Goal: Task Accomplishment & Management: Use online tool/utility

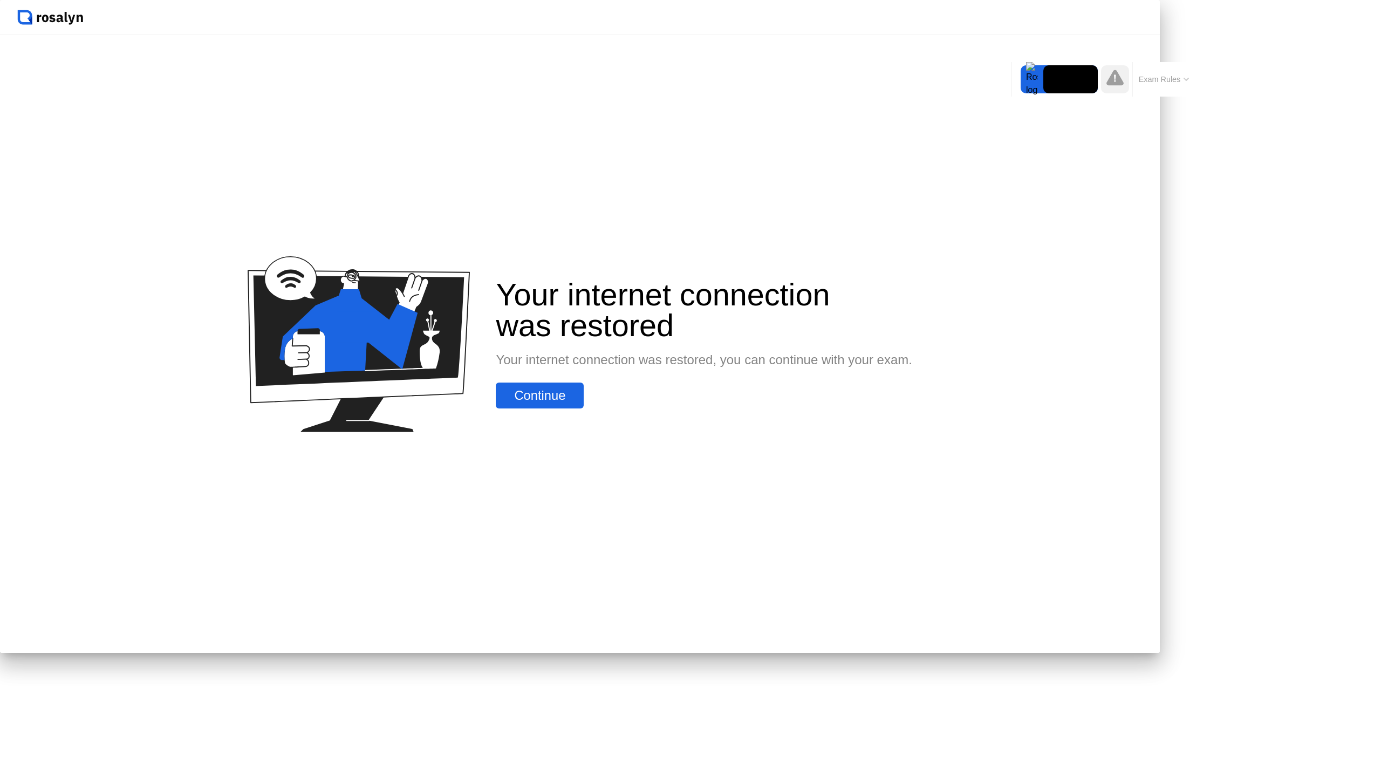
click at [580, 403] on div "Continue" at bounding box center [539, 395] width 81 height 15
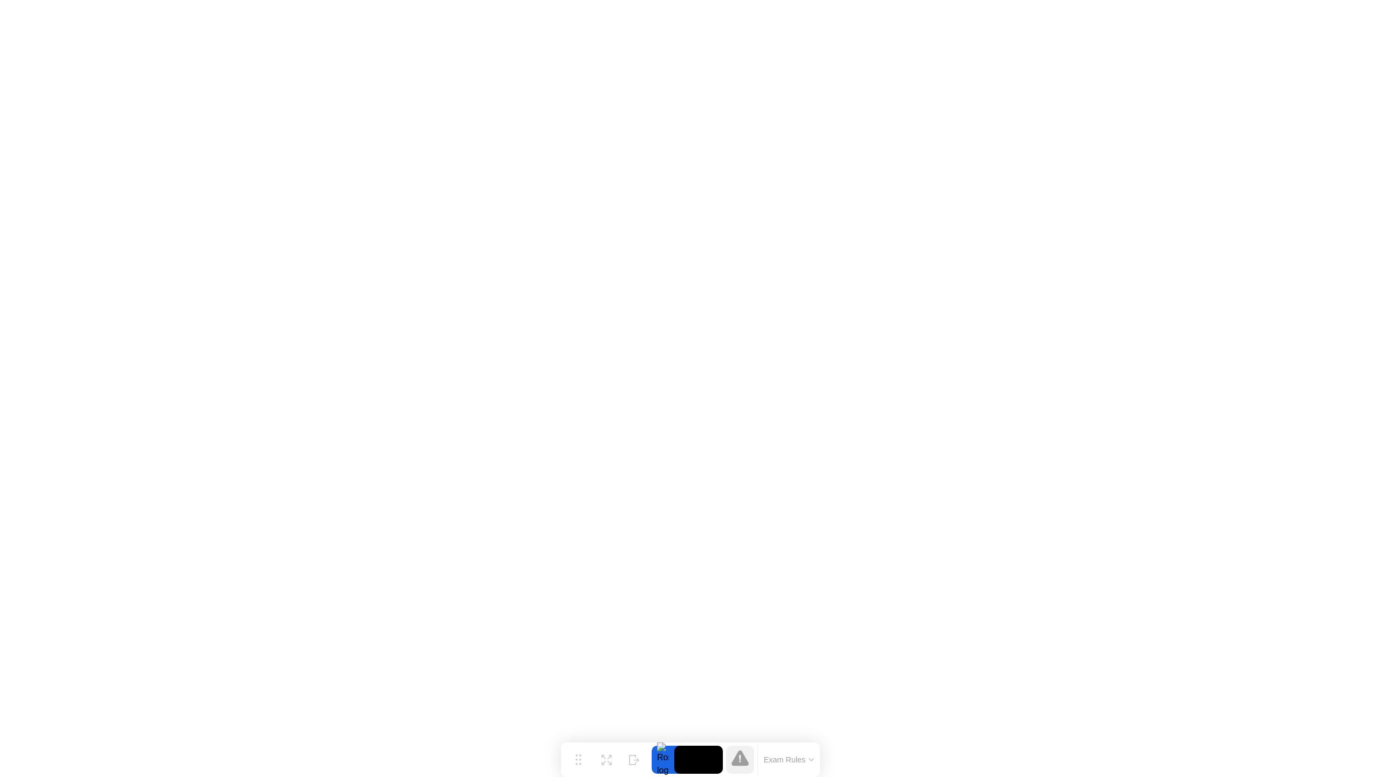
click at [789, 761] on button "Exam Rules" at bounding box center [789, 760] width 57 height 10
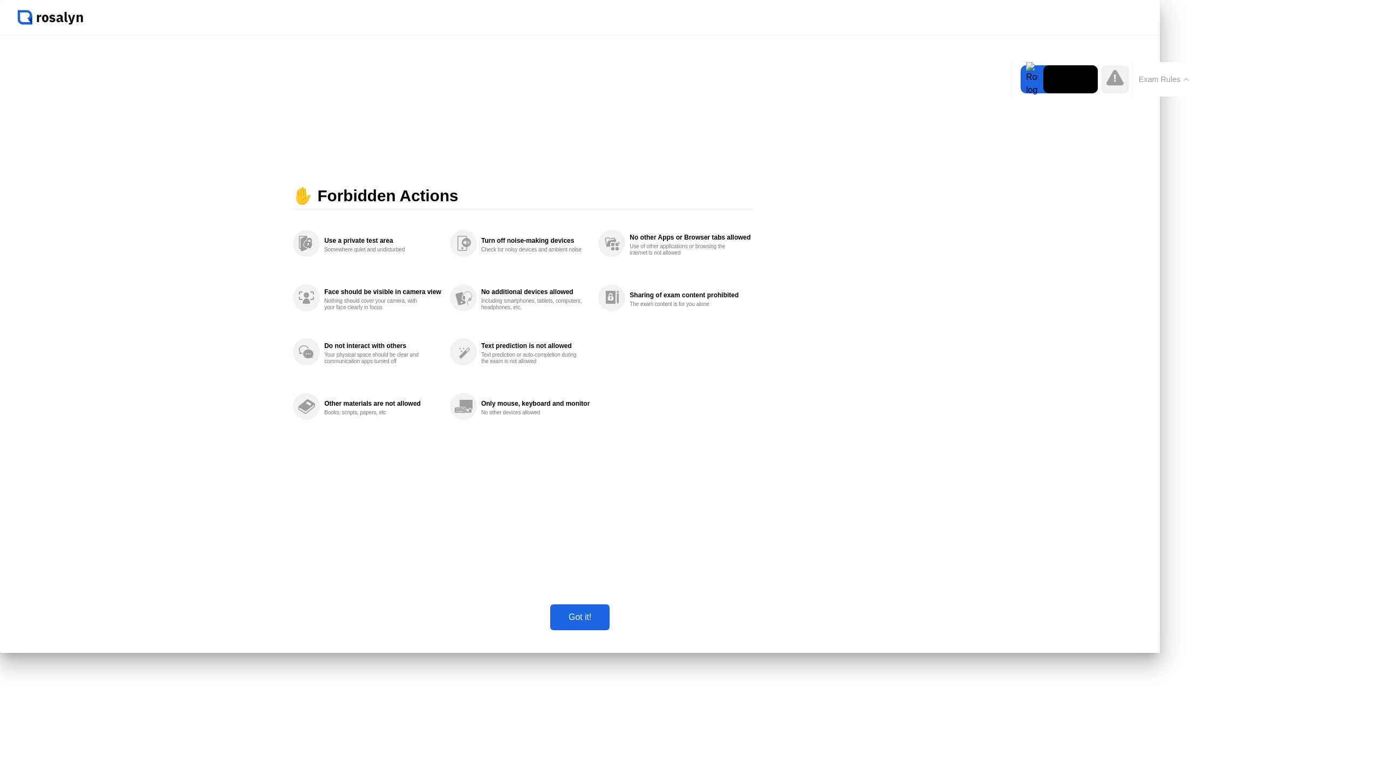
click at [610, 630] on button "Got it!" at bounding box center [579, 617] width 59 height 26
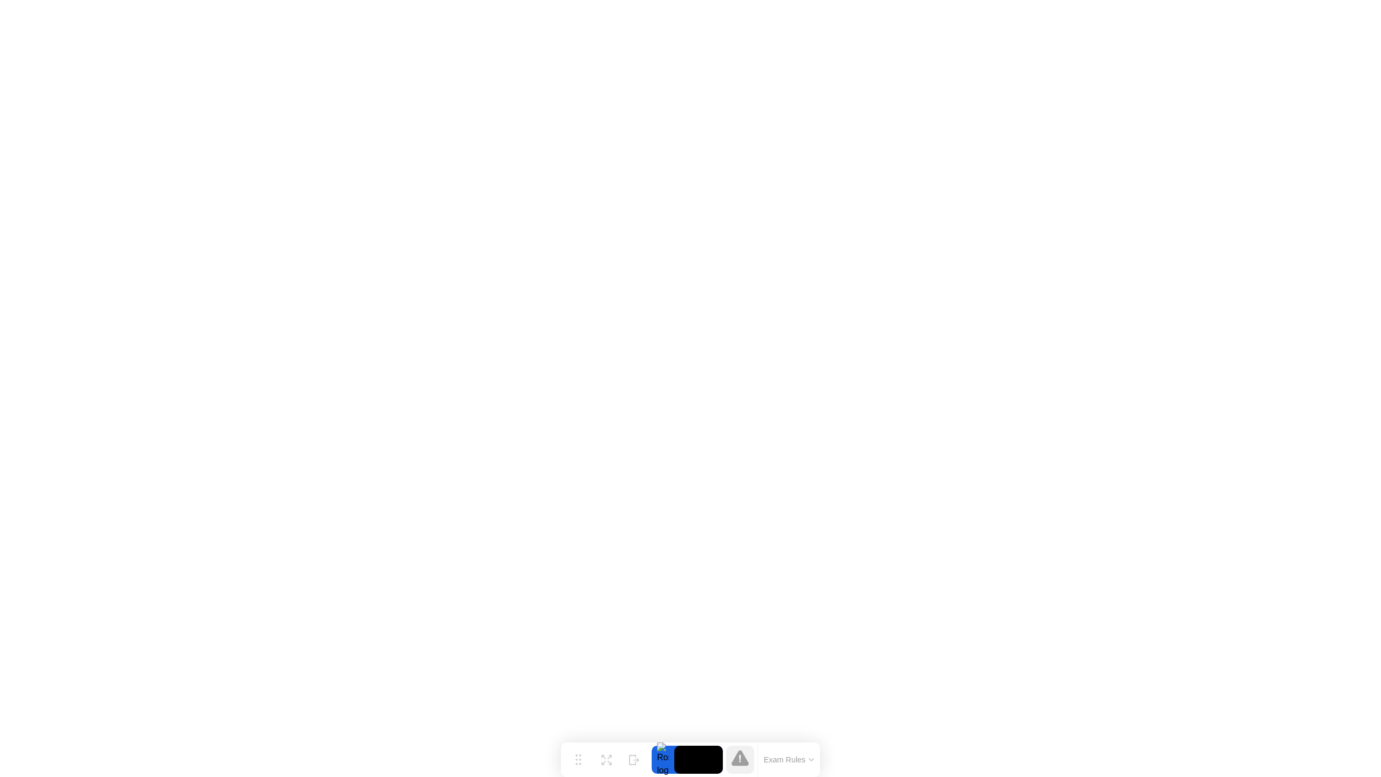
click at [662, 762] on div at bounding box center [663, 760] width 23 height 28
click at [578, 760] on icon at bounding box center [579, 755] width 6 height 11
click at [1368, 12] on img at bounding box center [1359, 12] width 27 height 9
click at [1304, 749] on div "End Proctoring Session" at bounding box center [1293, 747] width 120 height 10
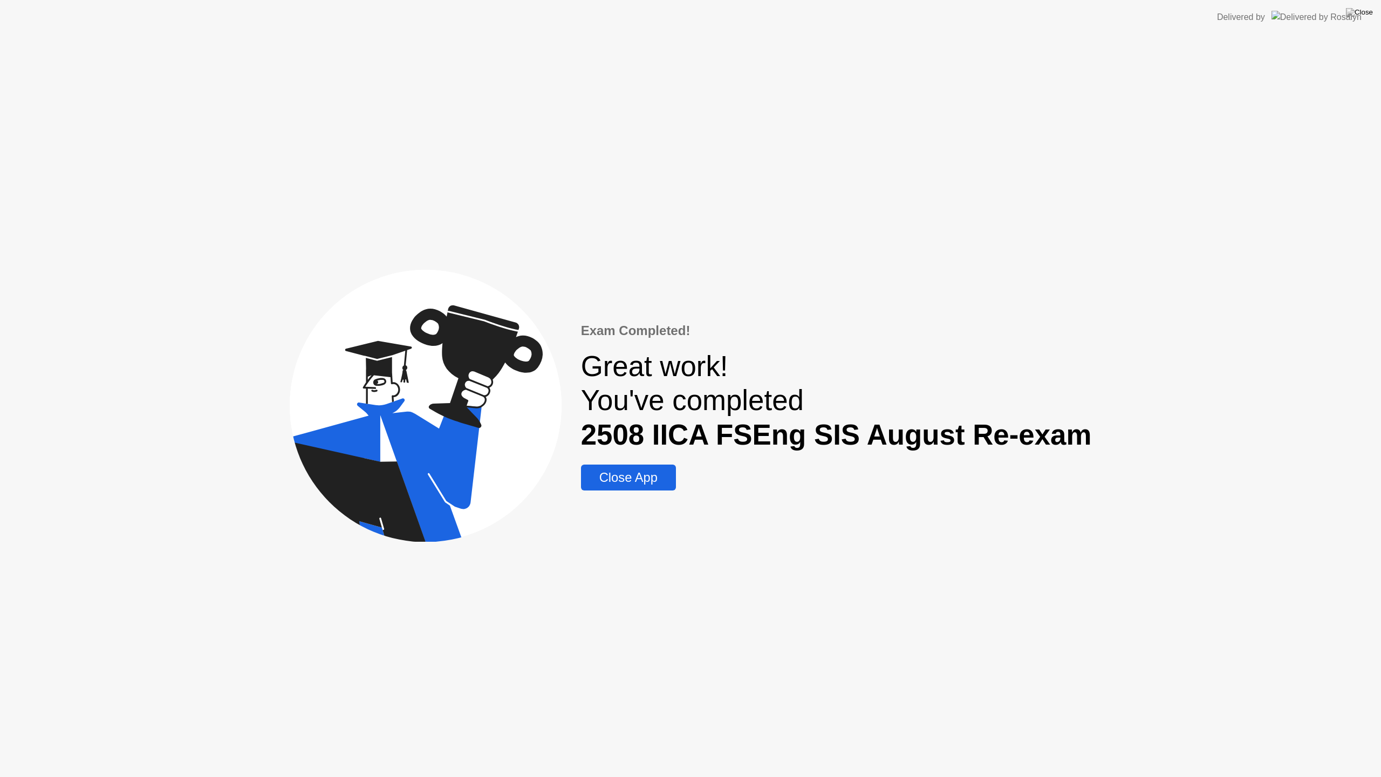
click at [646, 479] on div "Close App" at bounding box center [628, 477] width 88 height 15
